Goal: Task Accomplishment & Management: Use online tool/utility

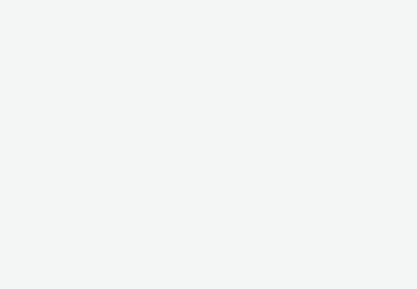
select select "05e4c2ac-d3f5-4e05-a1ef-6c5f68045122"
select select "10bae079-8a11-4fca-8b47-9e5fc357b551"
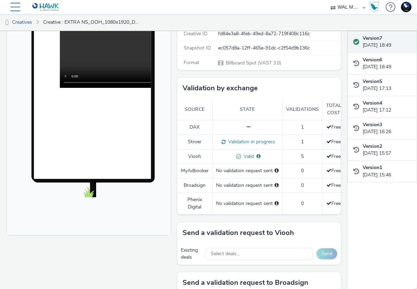
scroll to position [134, 0]
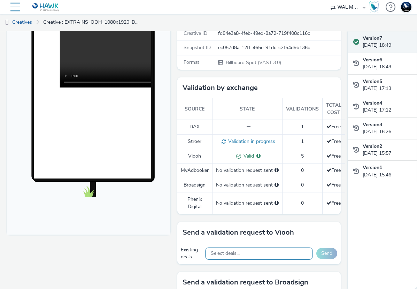
click at [286, 254] on div "Select deals..." at bounding box center [259, 253] width 108 height 12
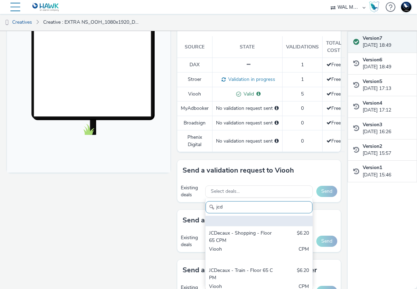
scroll to position [38, 0]
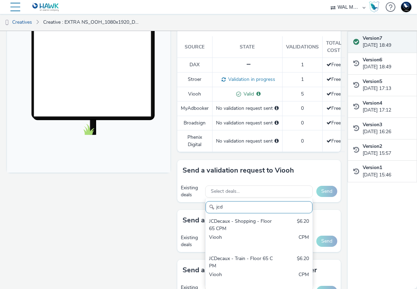
drag, startPoint x: 231, startPoint y: 211, endPoint x: 186, endPoint y: 209, distance: 45.3
click at [194, 210] on div "To deliver using: Broadsign, VIOOH, Stroer, MyAdbooker, Dax or Phenix Digital: …" at bounding box center [257, 206] width 167 height 638
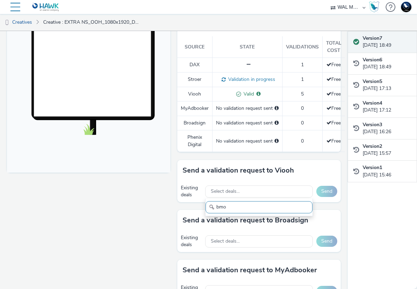
type input "bmo"
click at [139, 218] on div "Fullscreen" at bounding box center [90, 206] width 167 height 638
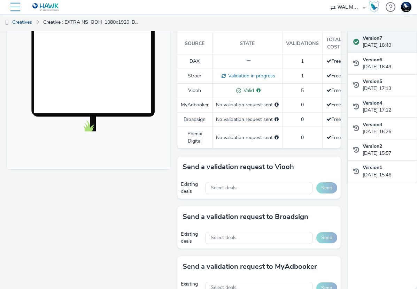
scroll to position [214, 0]
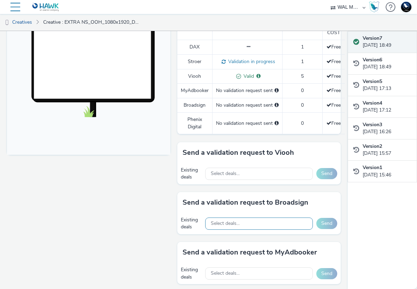
click at [252, 218] on div "Select deals..." at bounding box center [259, 223] width 108 height 12
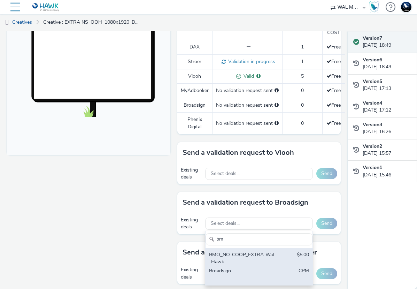
type input "bm"
click at [250, 256] on div "BMO_NO-COOP_EXTRA-Wal-Hawk" at bounding box center [241, 258] width 65 height 14
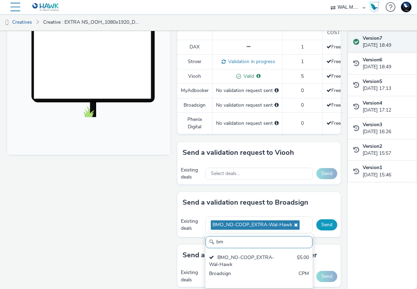
click at [321, 228] on button "Send" at bounding box center [326, 224] width 21 height 11
